Goal: Task Accomplishment & Management: Use online tool/utility

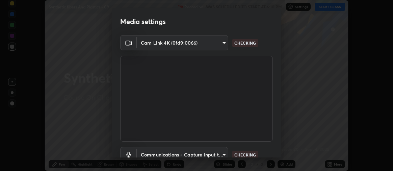
scroll to position [50, 0]
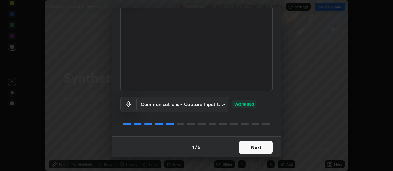
click at [257, 143] on button "Next" at bounding box center [256, 146] width 34 height 13
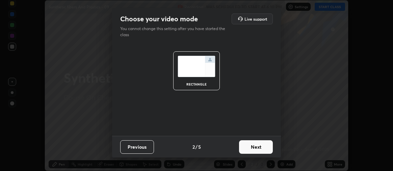
scroll to position [0, 0]
click at [256, 144] on button "Next" at bounding box center [256, 146] width 34 height 13
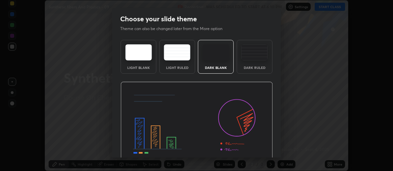
click at [258, 61] on div "Dark Ruled" at bounding box center [254, 57] width 36 height 34
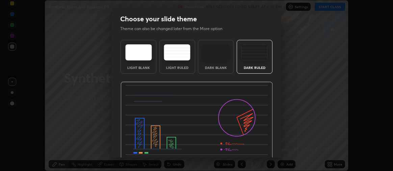
scroll to position [31, 0]
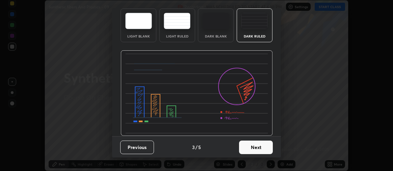
click at [254, 146] on button "Next" at bounding box center [256, 146] width 34 height 13
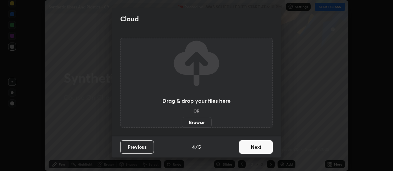
scroll to position [0, 0]
click at [259, 146] on button "Next" at bounding box center [256, 146] width 34 height 13
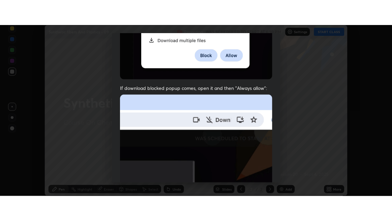
scroll to position [188, 0]
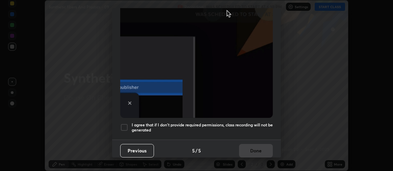
click at [127, 123] on div at bounding box center [124, 127] width 8 height 8
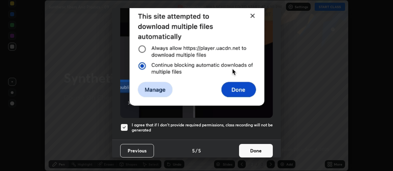
click at [257, 146] on button "Done" at bounding box center [256, 150] width 34 height 13
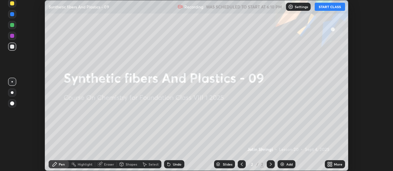
click at [335, 6] on button "START CLASS" at bounding box center [329, 7] width 30 height 8
click at [281, 164] on img at bounding box center [281, 163] width 5 height 5
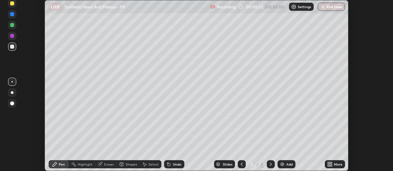
click at [329, 164] on icon at bounding box center [329, 163] width 2 height 2
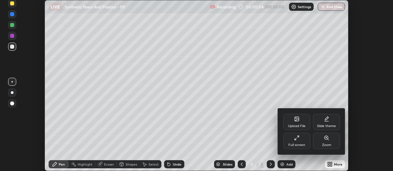
click at [296, 139] on icon at bounding box center [296, 137] width 5 height 5
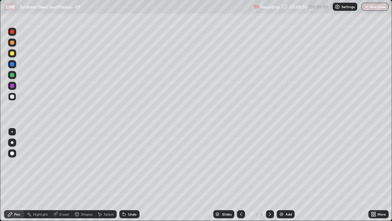
scroll to position [221, 392]
